Goal: Check status: Check status

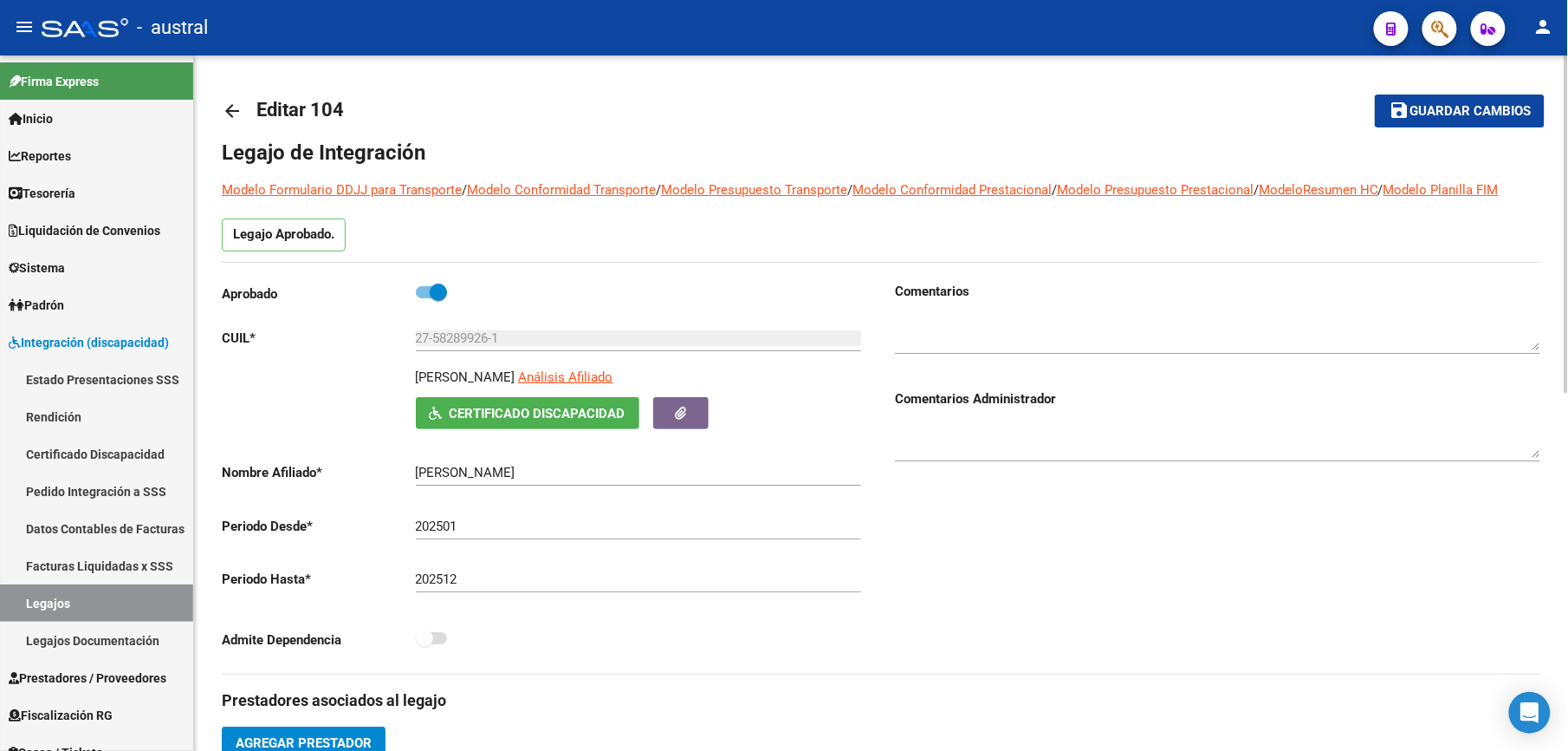
scroll to position [393, 0]
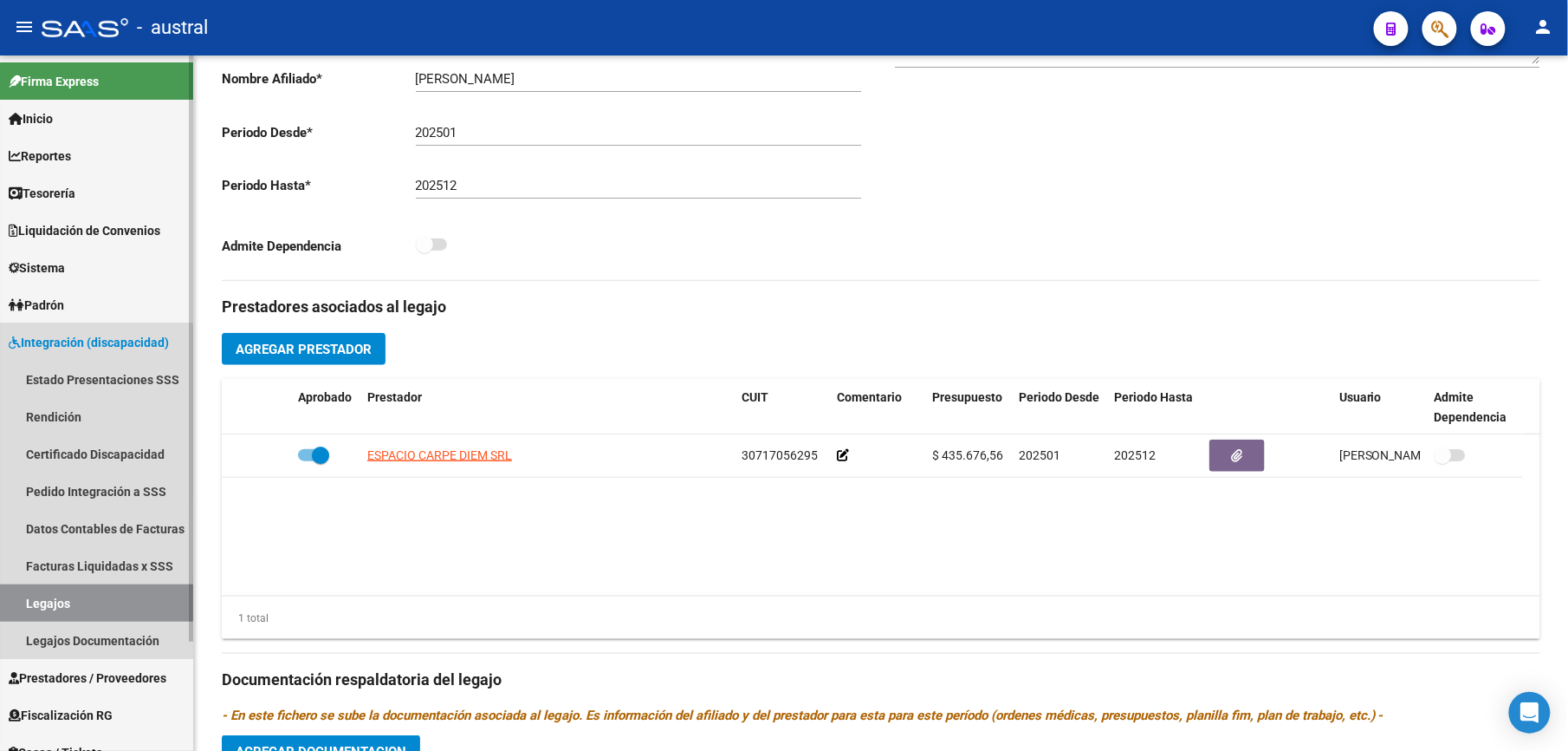
click at [60, 594] on link "Legajos" at bounding box center [96, 603] width 194 height 37
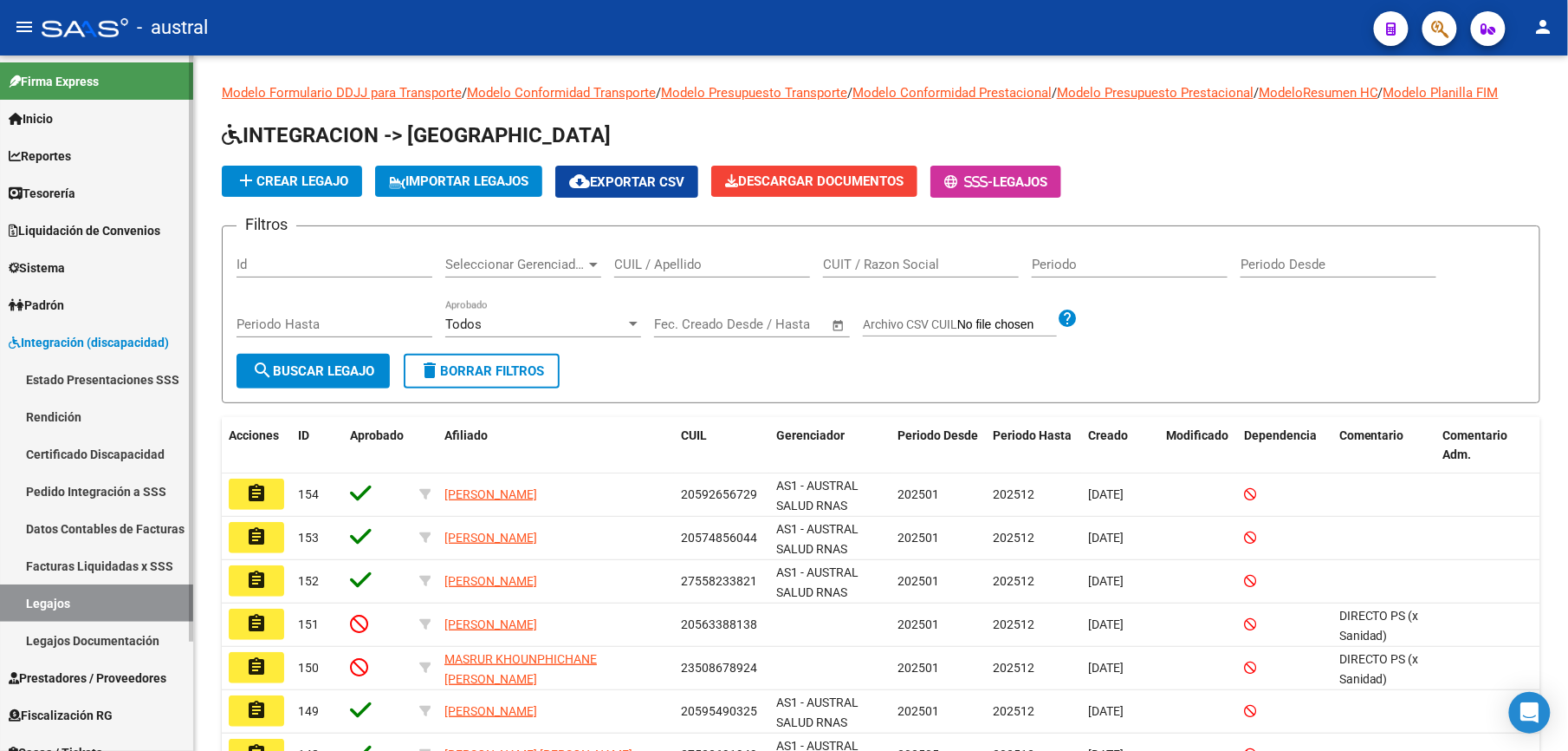
click at [56, 549] on link "Facturas Liquidadas x SSS" at bounding box center [96, 565] width 194 height 37
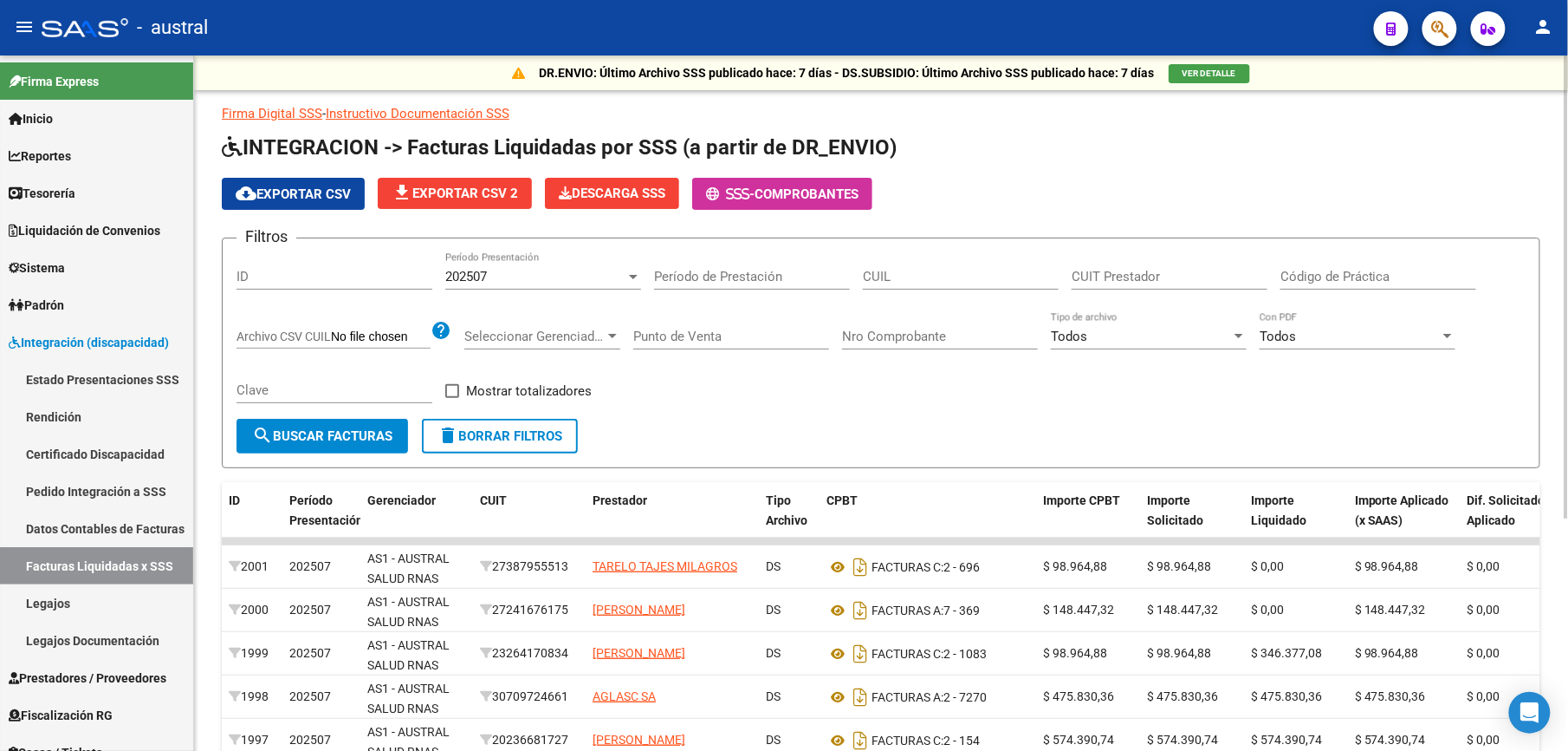
click at [529, 254] on div "202507 Período Presentación" at bounding box center [542, 271] width 196 height 37
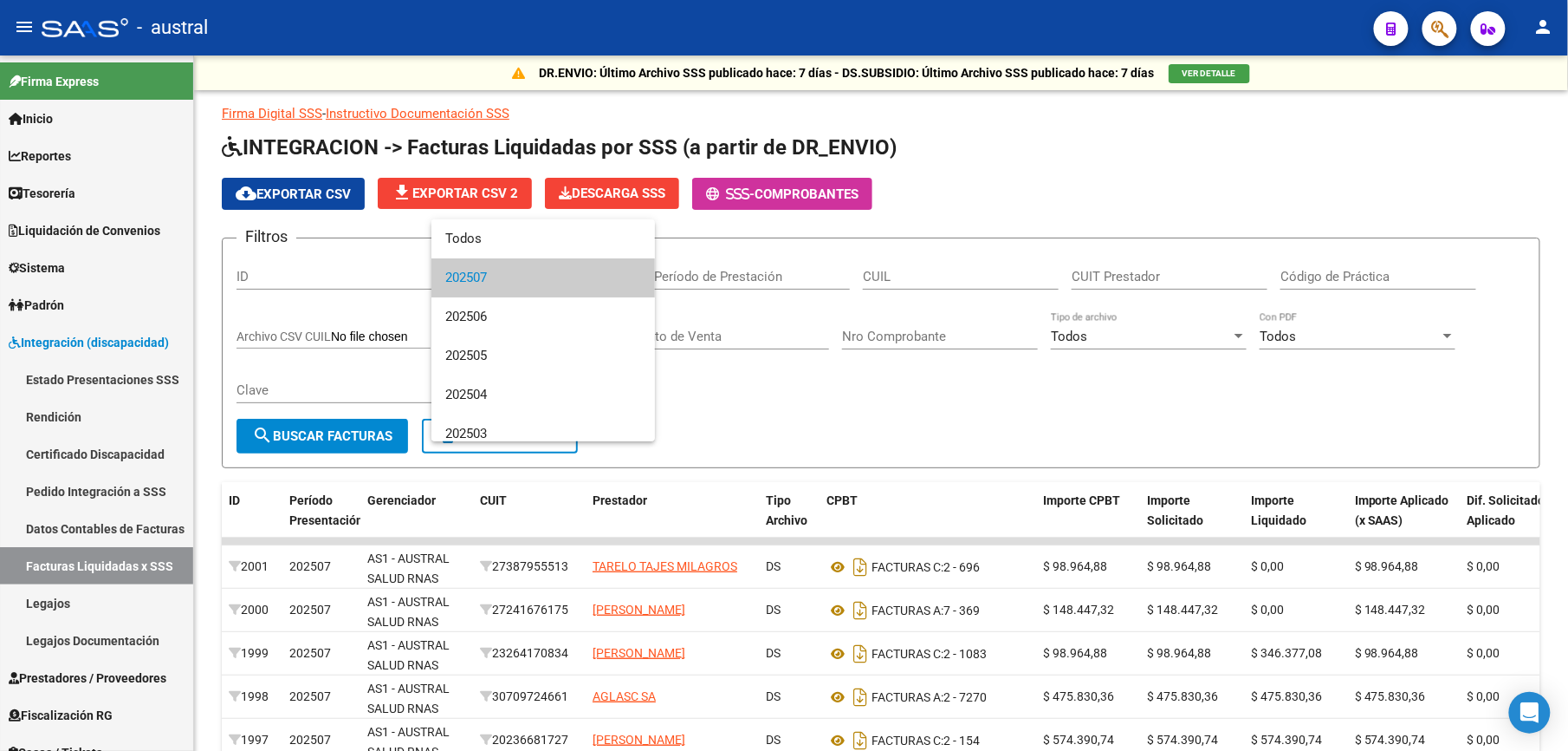
click at [529, 260] on span "202507" at bounding box center [542, 278] width 196 height 39
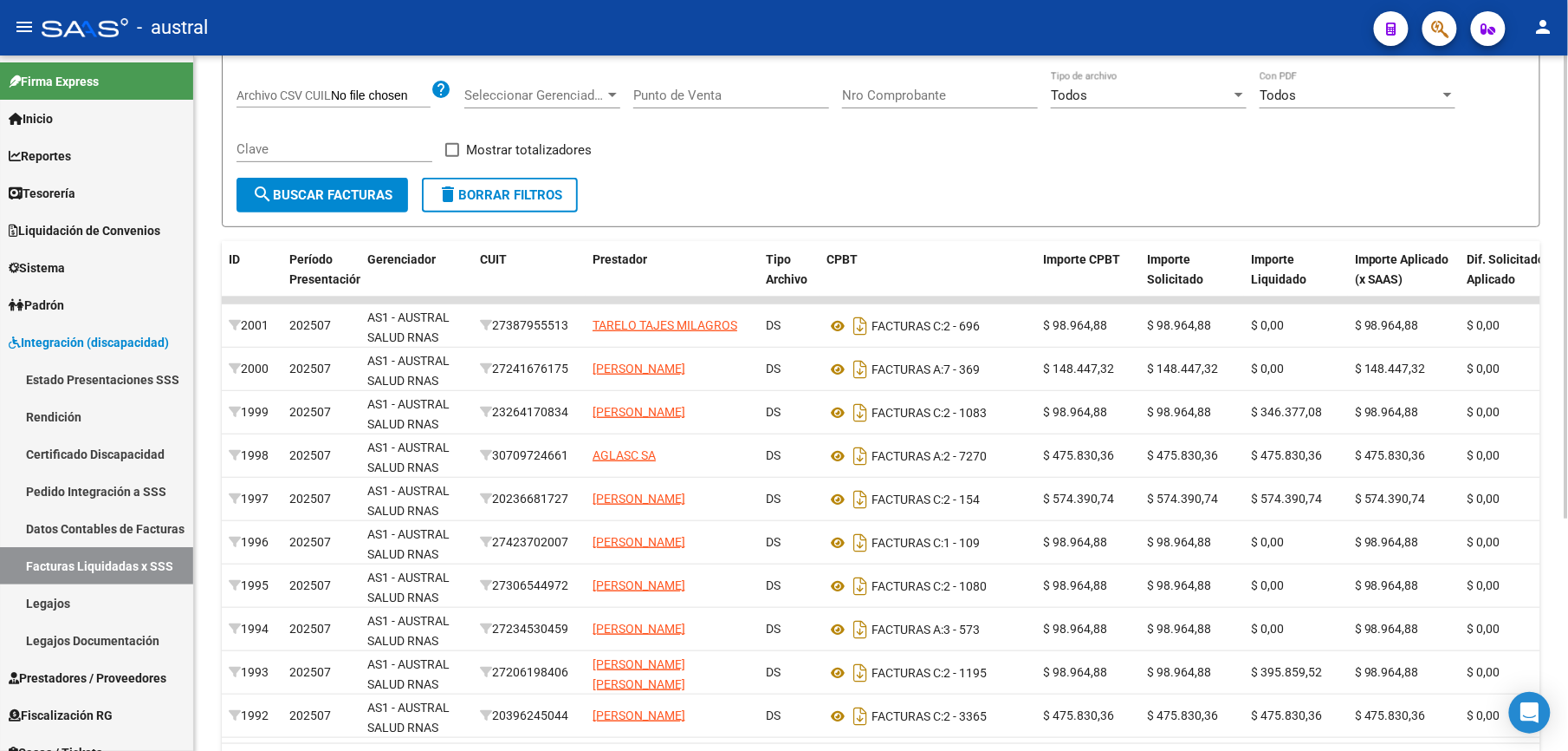
scroll to position [351, 0]
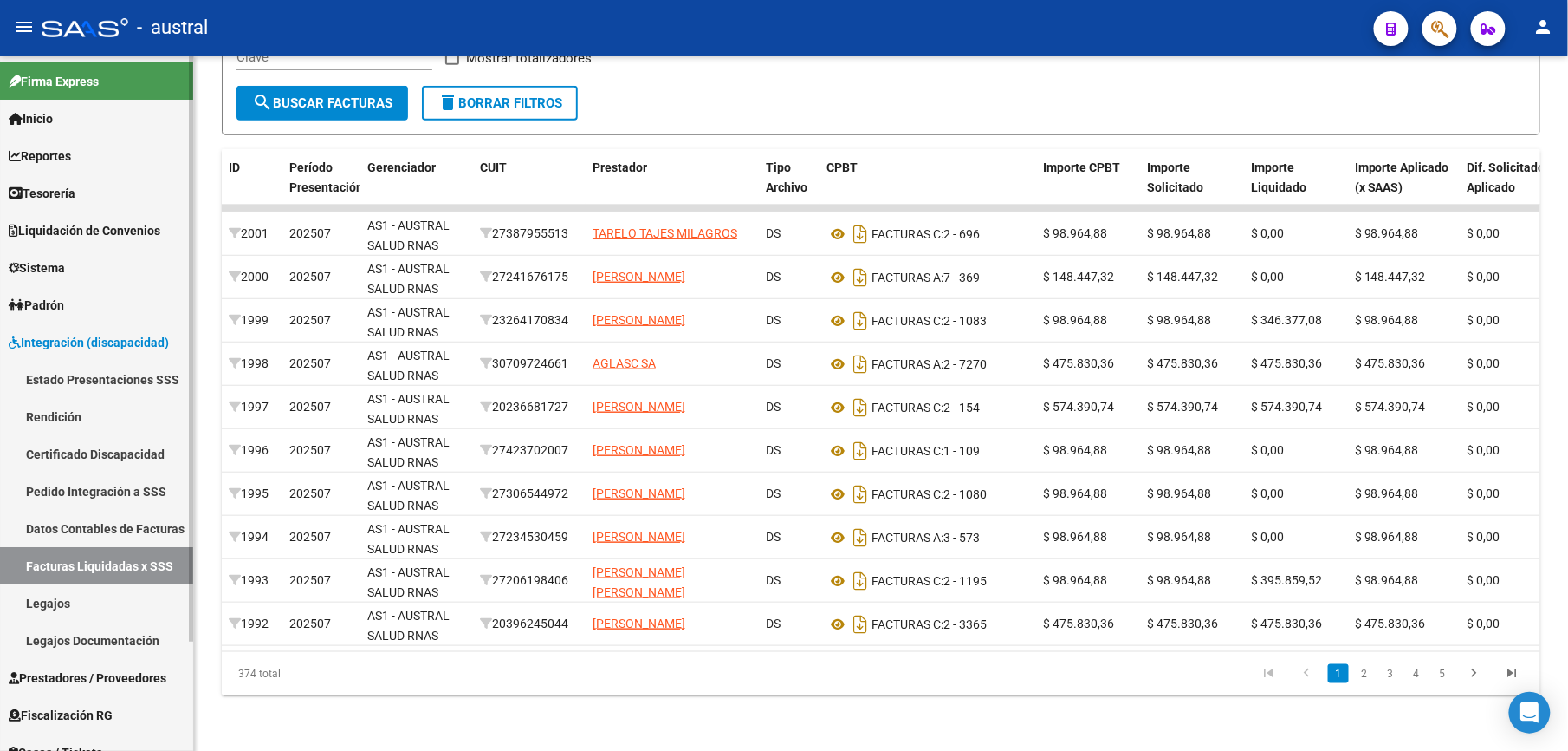
click at [64, 501] on link "Pedido Integración a SSS" at bounding box center [96, 491] width 194 height 37
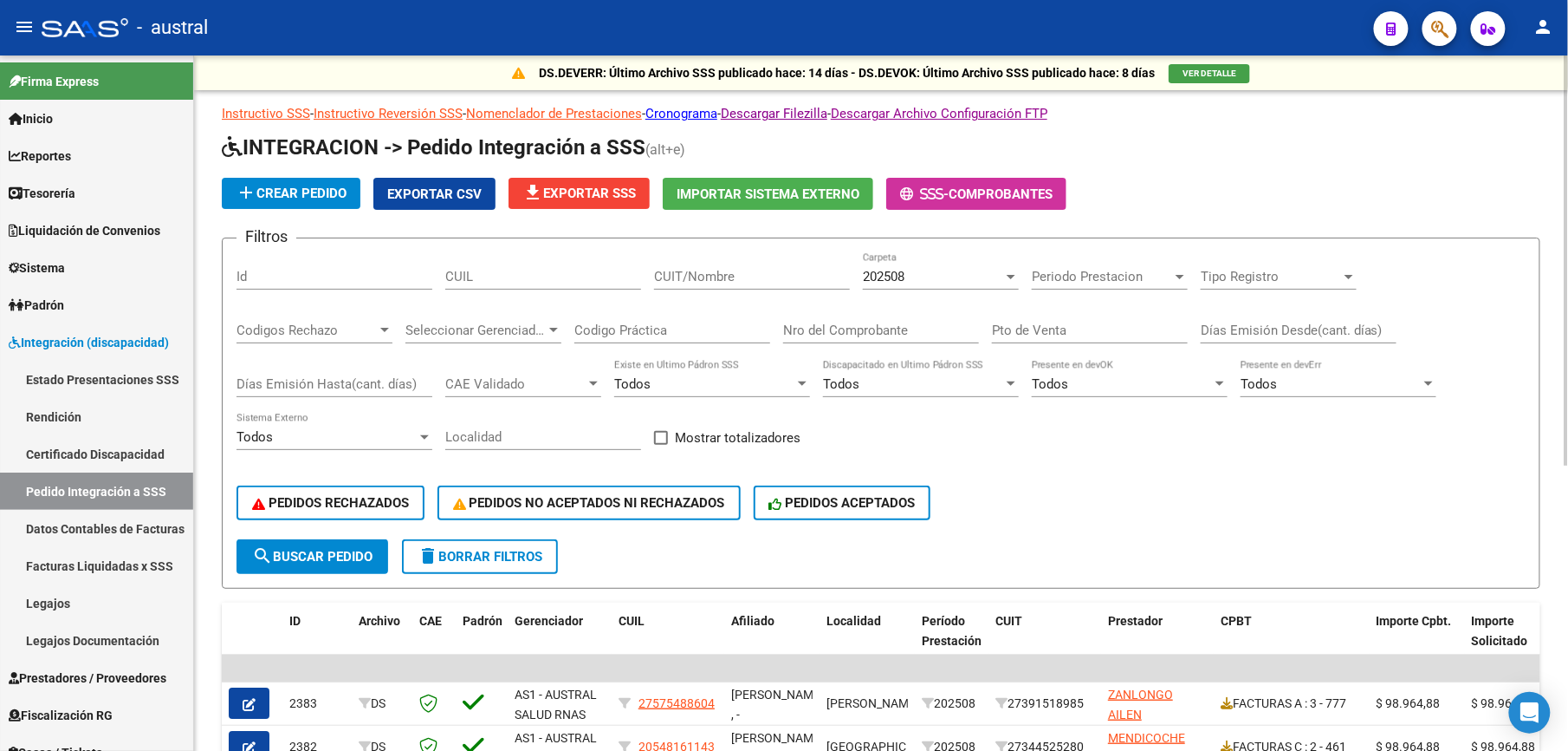
click at [541, 569] on button "delete Borrar Filtros" at bounding box center [479, 555] width 156 height 34
click at [368, 502] on span "PEDIDOS RECHAZADOS" at bounding box center [331, 502] width 157 height 16
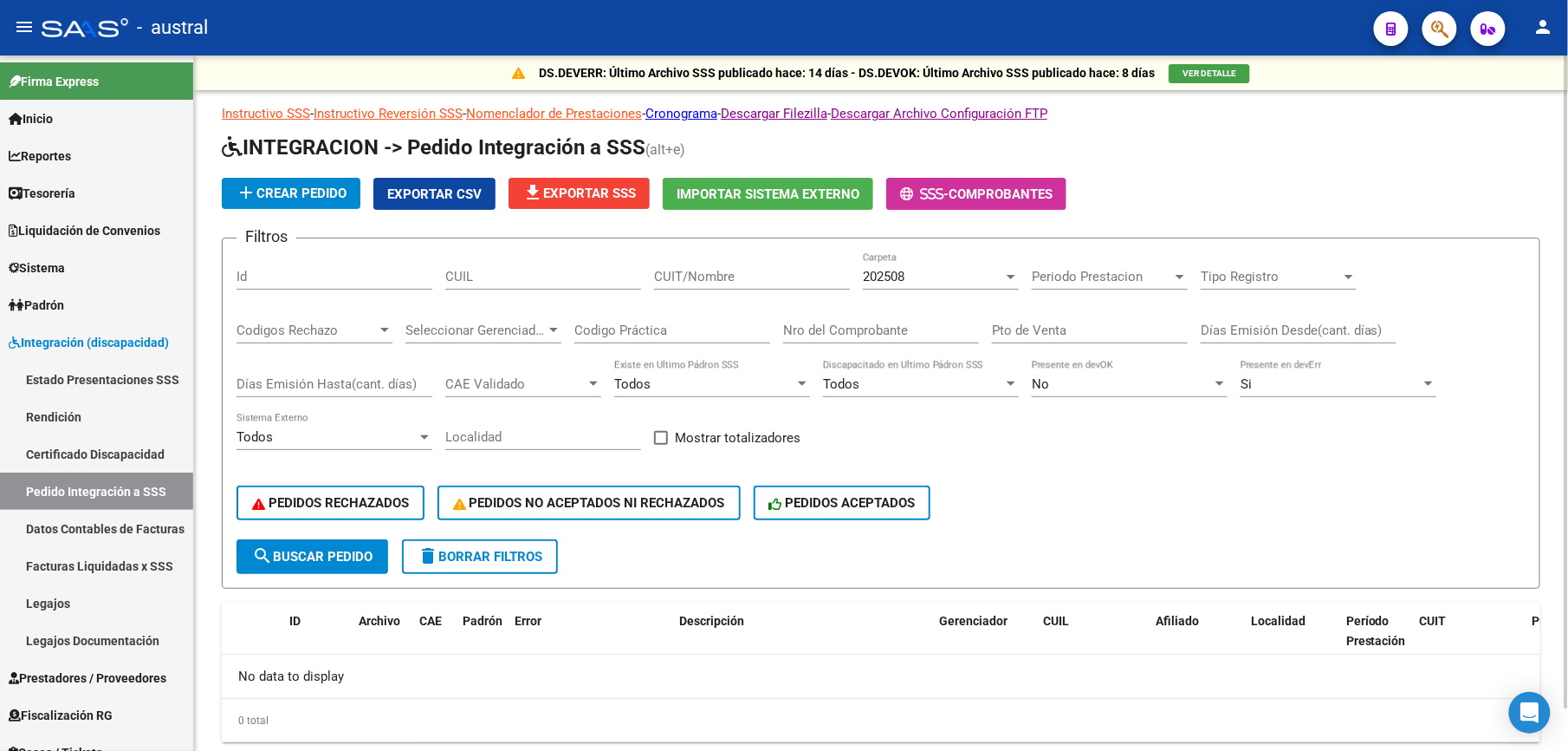
click at [560, 502] on span "PEDIDOS NO ACEPTADOS NI RECHAZADOS" at bounding box center [588, 502] width 272 height 16
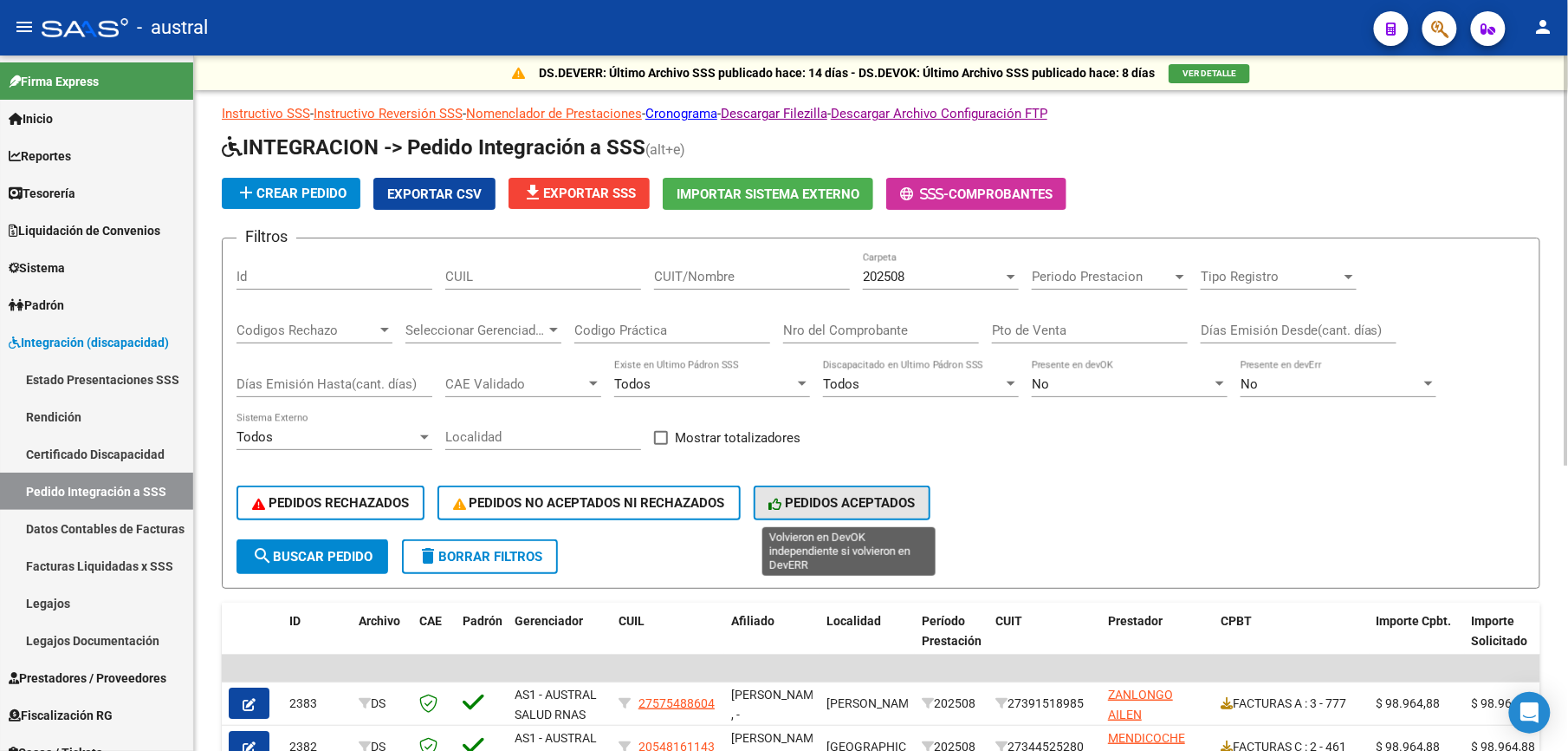
drag, startPoint x: 832, startPoint y: 507, endPoint x: 912, endPoint y: 508, distance: 80.0
click at [835, 507] on span "PEDIDOS ACEPTADOS" at bounding box center [842, 502] width 146 height 16
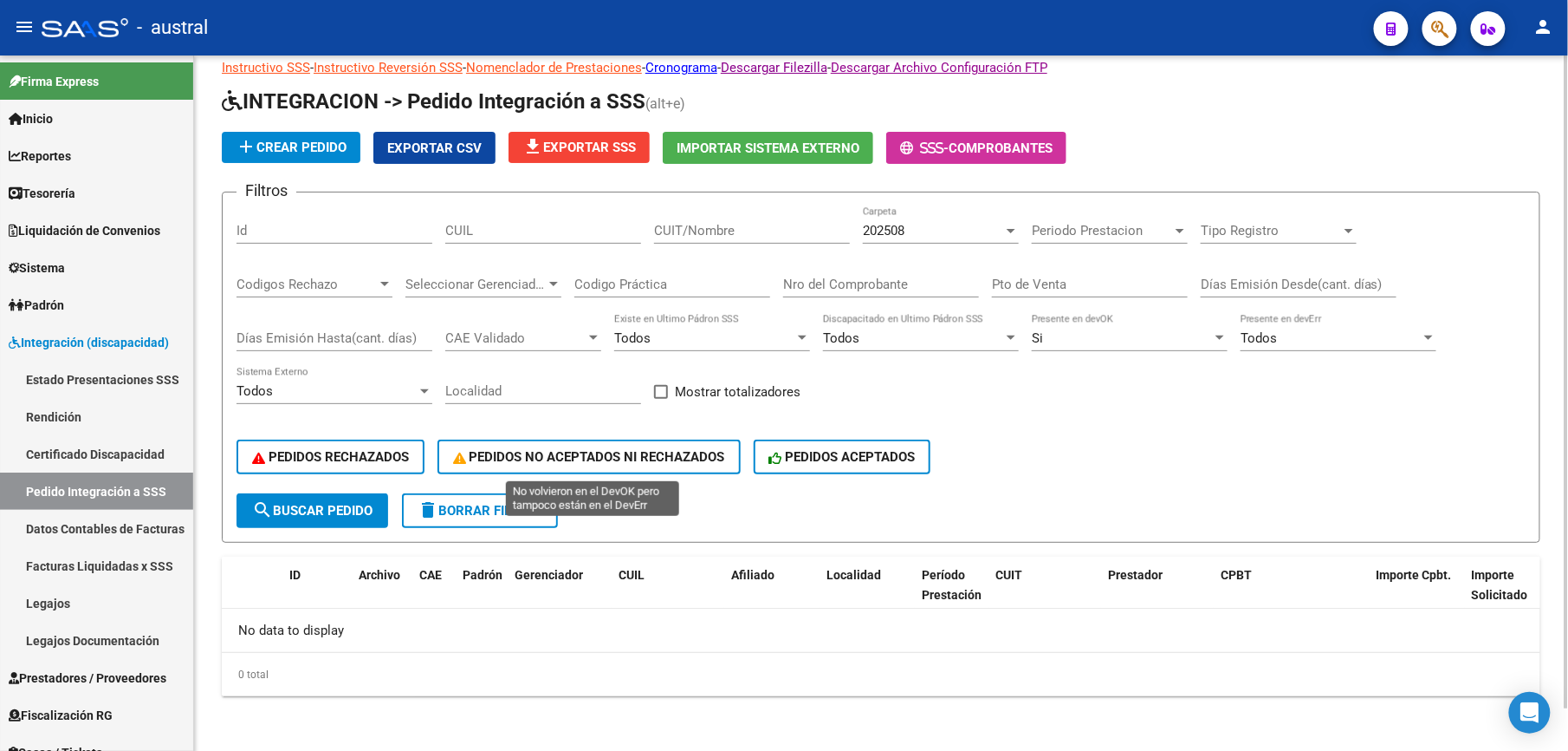
click at [566, 462] on span "PEDIDOS NO ACEPTADOS NI RECHAZADOS" at bounding box center [588, 457] width 272 height 16
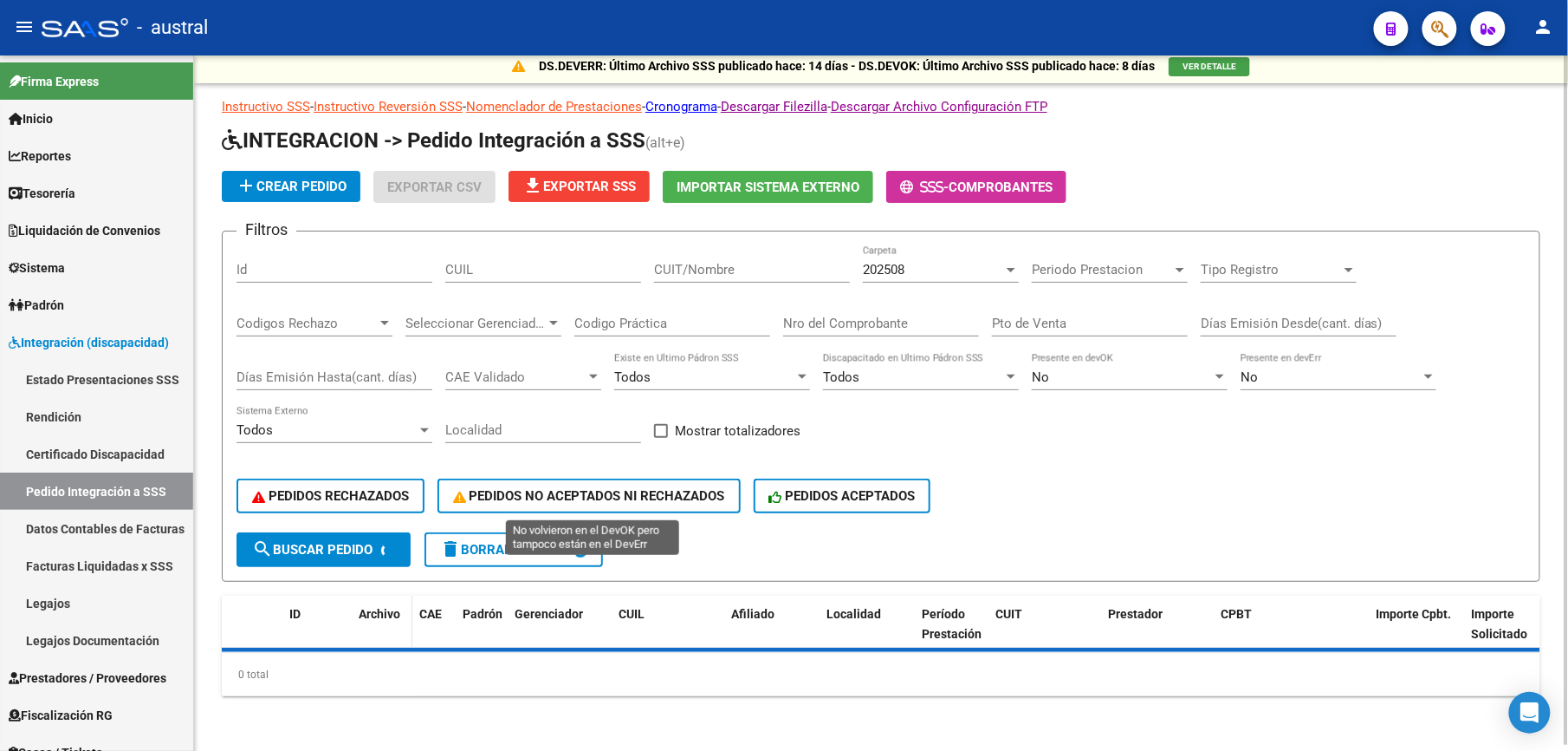
scroll to position [46, 0]
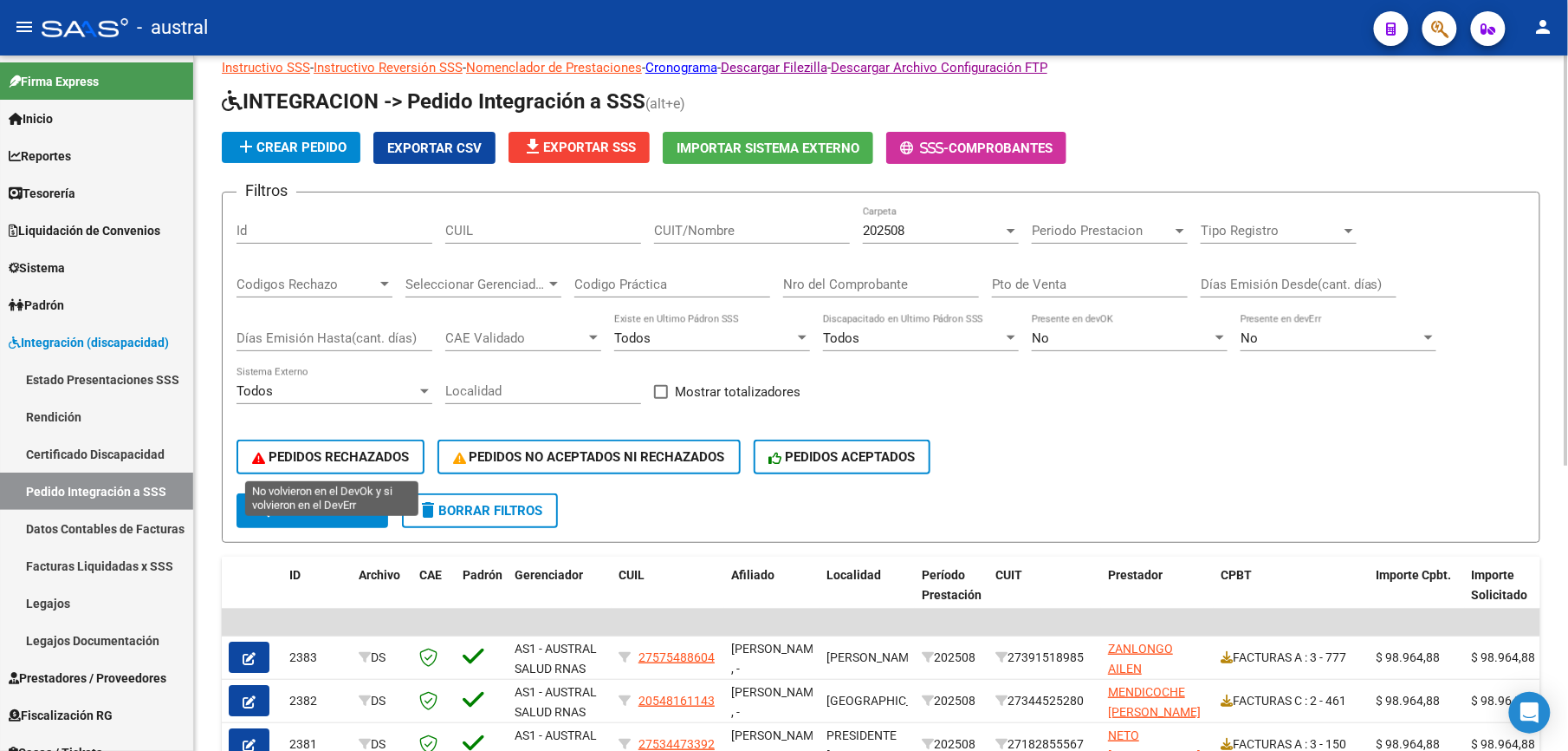
click at [334, 456] on span "PEDIDOS RECHAZADOS" at bounding box center [331, 457] width 157 height 16
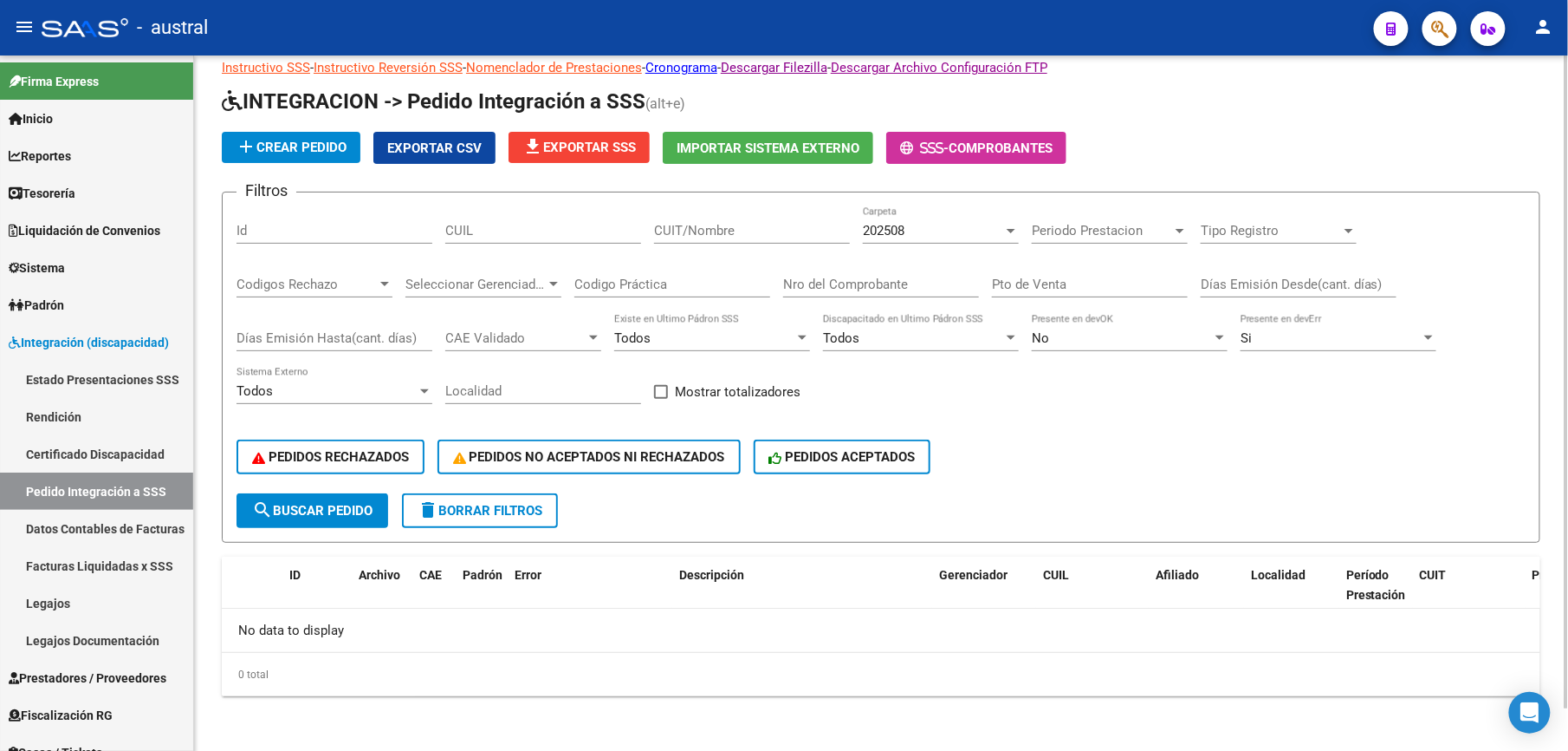
click at [485, 508] on span "delete Borrar Filtros" at bounding box center [479, 510] width 125 height 16
